Goal: Task Accomplishment & Management: Manage account settings

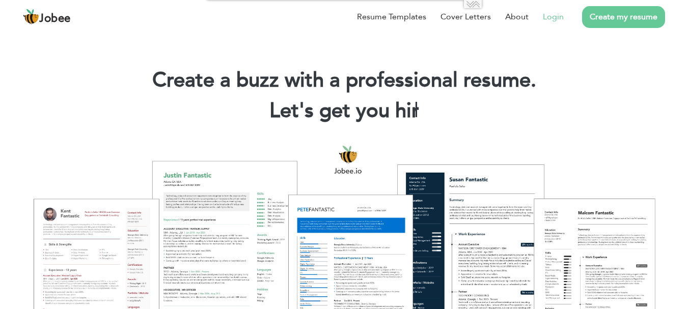
click at [555, 19] on link "Login" at bounding box center [553, 17] width 21 height 12
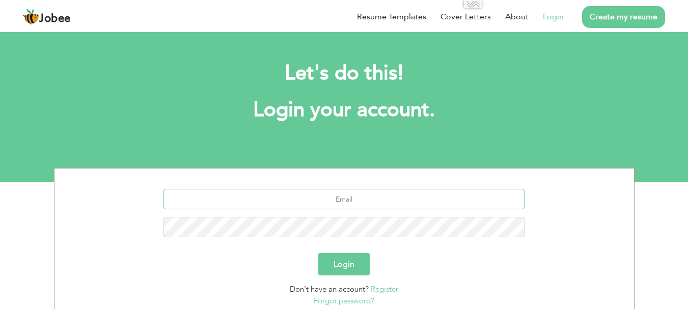
click at [373, 195] on input "text" at bounding box center [343, 199] width 361 height 20
type input "tamoor.khalid4@gmail.com"
click at [318, 253] on button "Login" at bounding box center [343, 264] width 51 height 22
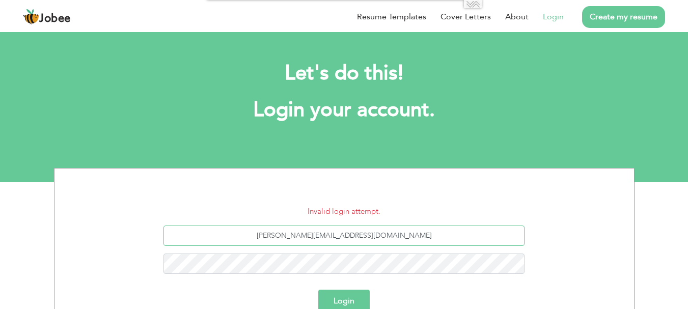
click at [359, 237] on input "[PERSON_NAME][EMAIL_ADDRESS][DOMAIN_NAME]" at bounding box center [343, 235] width 361 height 20
type input "03217602522"
click at [318, 290] on button "Login" at bounding box center [343, 301] width 51 height 22
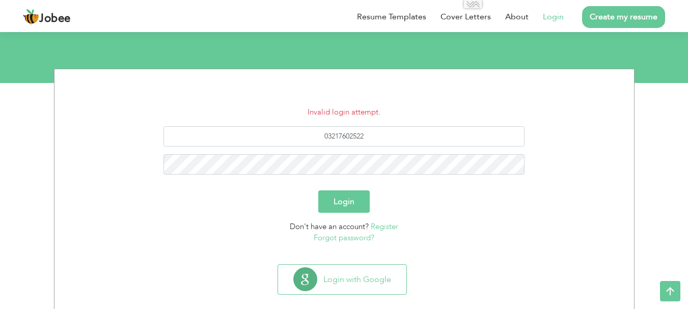
scroll to position [114, 0]
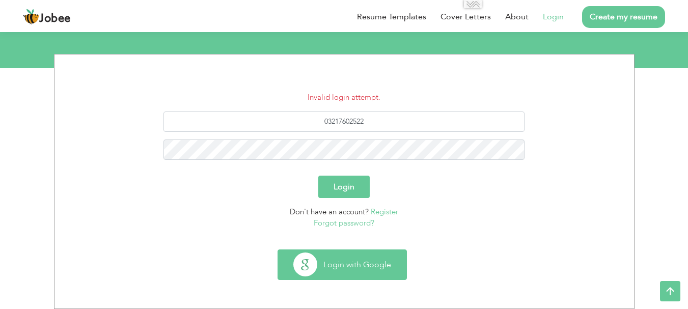
click at [342, 265] on button "Login with Google" at bounding box center [342, 265] width 128 height 30
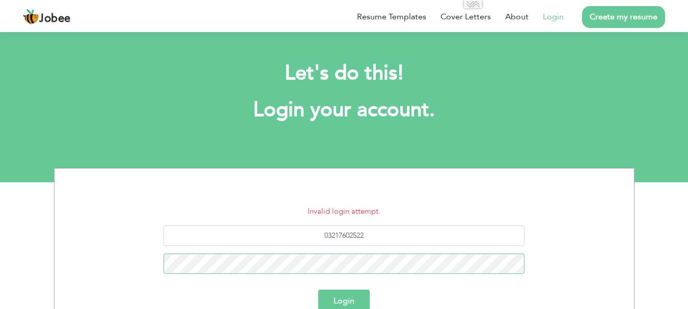
scroll to position [89, 0]
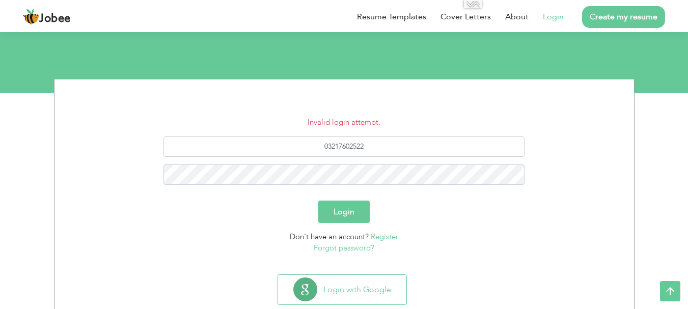
click at [339, 252] on link "Forgot password?" at bounding box center [344, 248] width 61 height 10
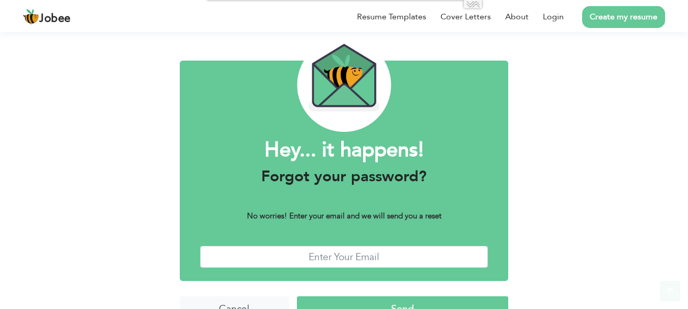
scroll to position [58, 0]
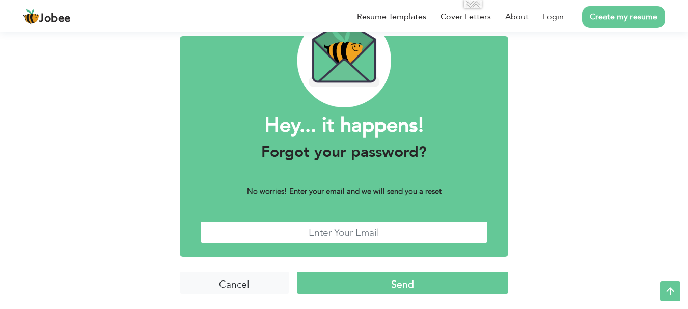
click at [328, 231] on input "text" at bounding box center [344, 232] width 288 height 22
type input "[PERSON_NAME][EMAIL_ADDRESS][DOMAIN_NAME]"
click at [352, 290] on input "Send" at bounding box center [402, 283] width 211 height 22
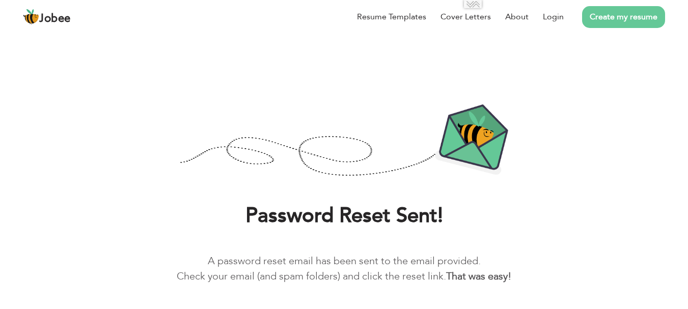
scroll to position [37, 0]
